Goal: Ask a question: Seek information or help from site administrators or community

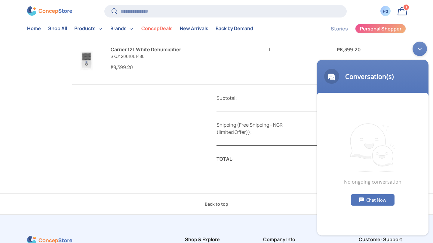
click at [367, 201] on div "Chat Now" at bounding box center [373, 199] width 44 height 11
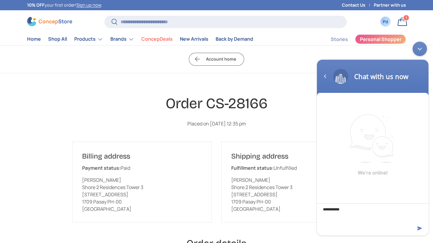
type textarea "**********"
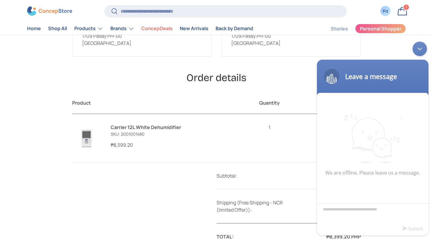
scroll to position [156, 0]
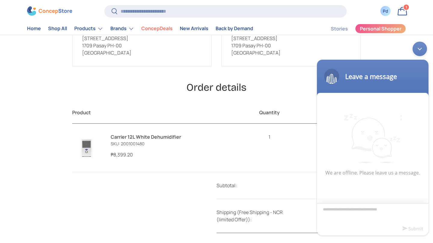
click at [388, 209] on textarea "Type your message and click 'Submit'" at bounding box center [373, 213] width 112 height 21
click at [383, 209] on textarea "Type your message and click 'Submit'" at bounding box center [373, 213] width 112 height 21
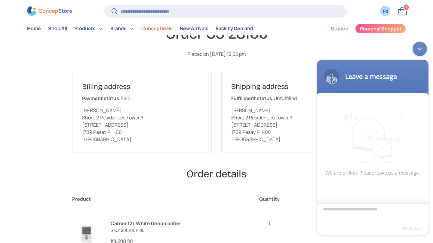
scroll to position [69, 0]
click at [420, 45] on div "Minimize live chat window" at bounding box center [420, 49] width 14 height 14
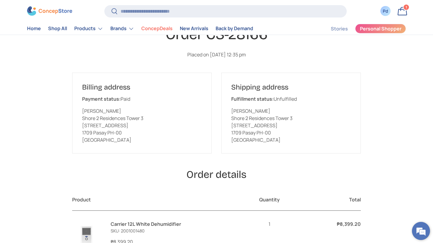
click at [420, 226] on em at bounding box center [421, 230] width 16 height 16
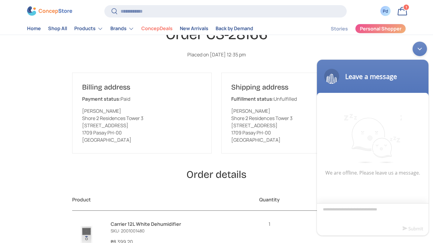
click at [392, 211] on textarea "Type your message and click 'Submit'" at bounding box center [373, 213] width 112 height 21
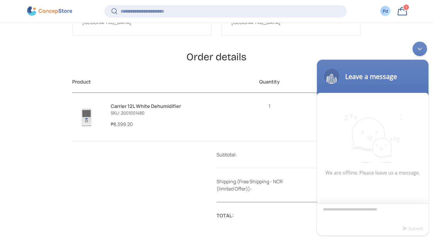
scroll to position [209, 0]
click at [121, 109] on link "Carrier 12L White Dehumidifier" at bounding box center [146, 105] width 70 height 7
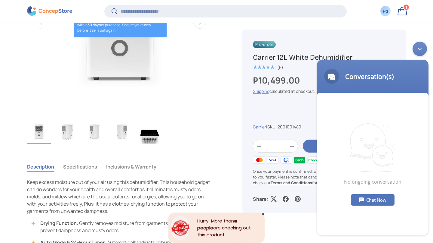
scroll to position [340, 0]
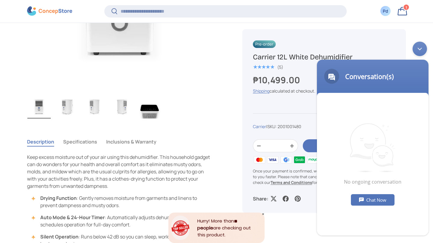
click at [97, 148] on button "Specifications" at bounding box center [80, 142] width 34 height 14
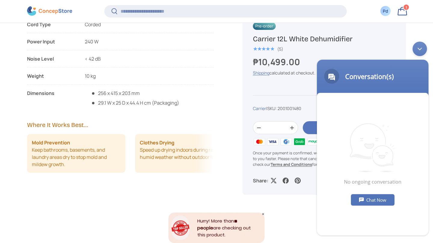
scroll to position [580, 0]
click at [422, 48] on div "Minimize live chat window" at bounding box center [420, 49] width 14 height 14
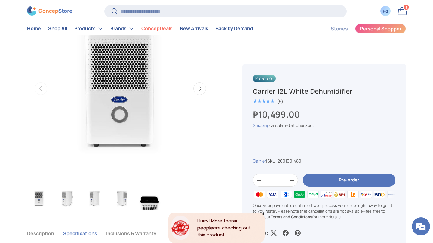
scroll to position [231, 0]
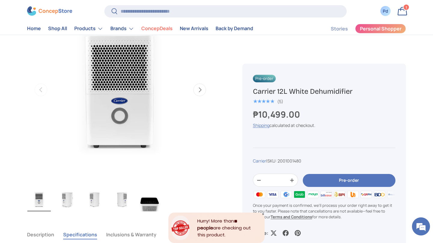
click at [401, 10] on link "Bag 1 1 item" at bounding box center [402, 11] width 13 height 13
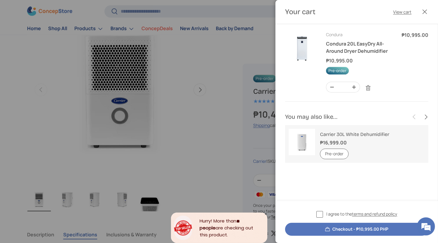
scroll to position [0, 0]
click at [424, 13] on button "Close" at bounding box center [424, 11] width 13 height 13
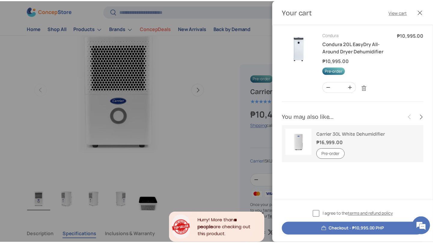
scroll to position [231, 0]
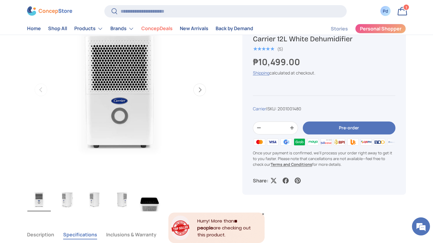
click at [383, 14] on div "Pd" at bounding box center [386, 11] width 7 height 6
click at [388, 9] on div "Pd" at bounding box center [386, 11] width 10 height 10
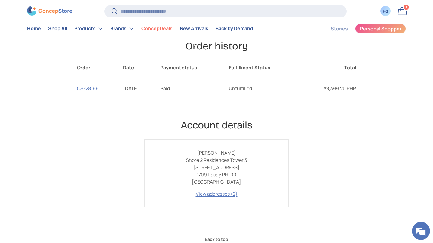
scroll to position [82, 0]
click at [77, 92] on link "CS-28166" at bounding box center [88, 88] width 22 height 7
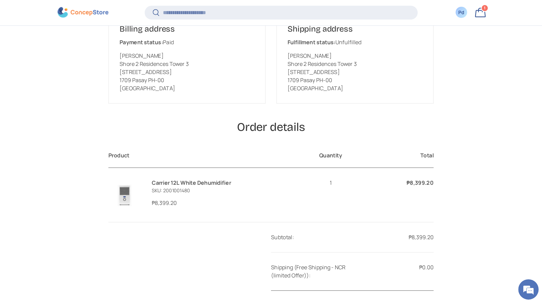
scroll to position [154, 0]
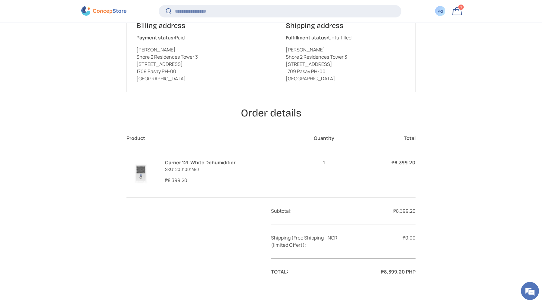
click at [50, 224] on div "Order CS-28166 Placed on September 25, 2025 at 12:35 pm Billing address Payment…" at bounding box center [271, 124] width 542 height 322
click at [433, 242] on em at bounding box center [530, 291] width 16 height 16
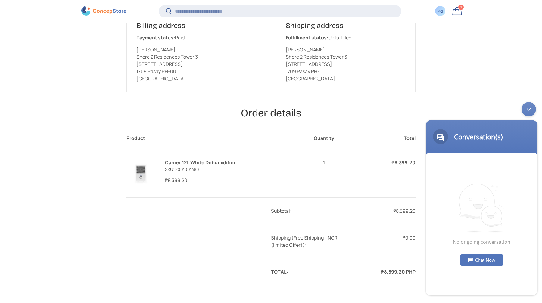
click at [433, 242] on div "Chat Now" at bounding box center [482, 259] width 44 height 11
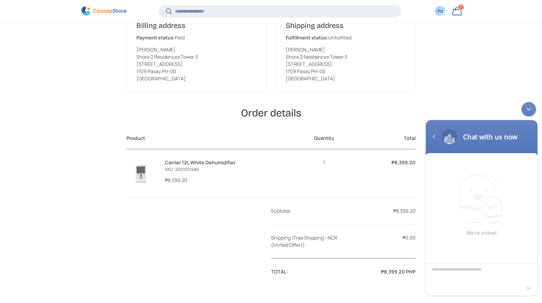
click at [433, 242] on textarea "Type your message and hit 'Enter'" at bounding box center [482, 273] width 112 height 21
type textarea "**"
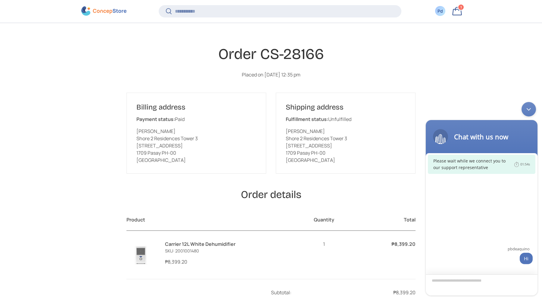
scroll to position [72, 0]
type textarea "*"
type textarea "**********"
